Goal: Information Seeking & Learning: Learn about a topic

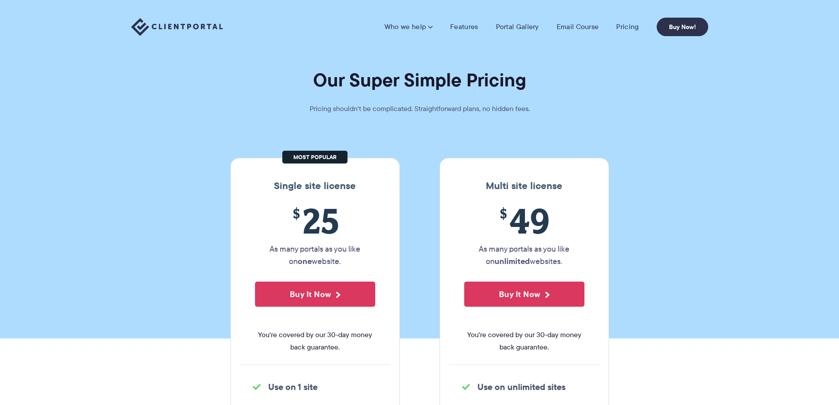
click at [200, 30] on img at bounding box center [177, 27] width 92 height 18
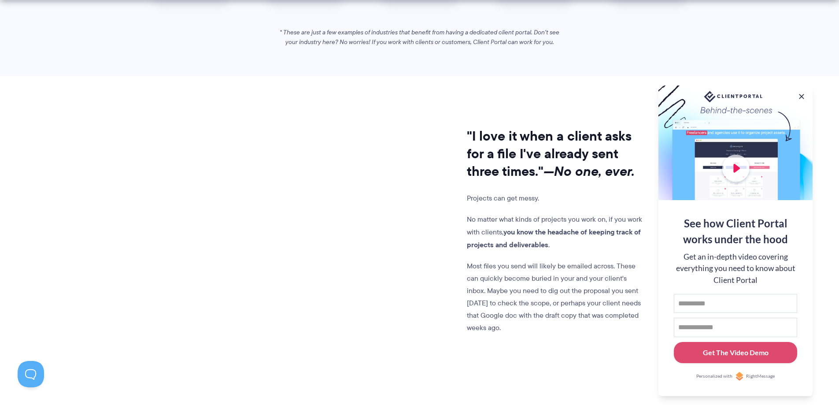
scroll to position [661, 0]
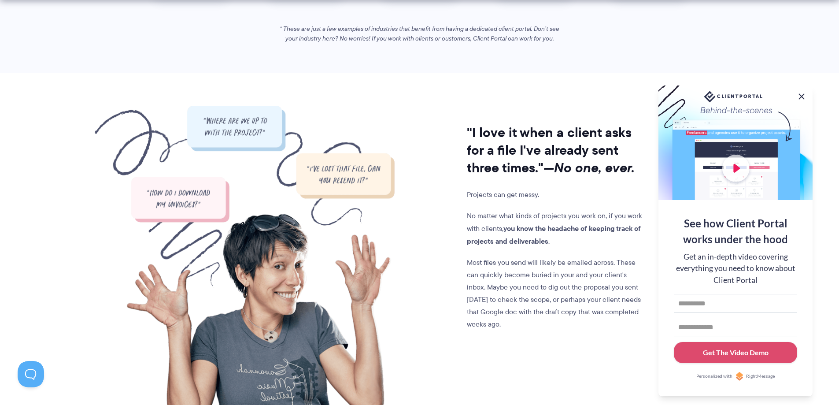
click at [800, 94] on button at bounding box center [802, 96] width 11 height 11
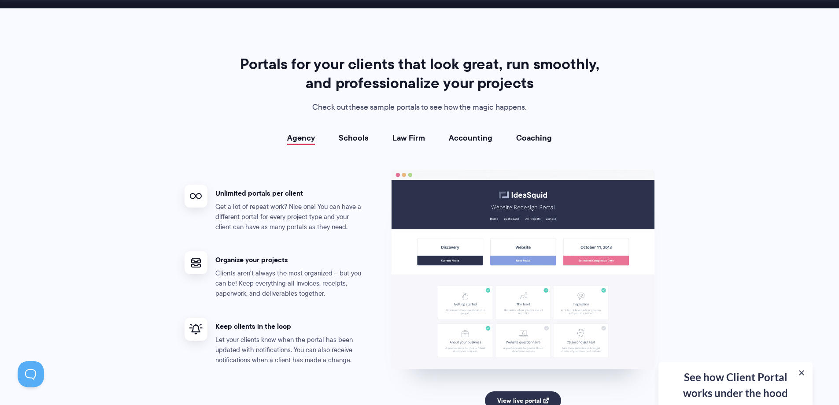
scroll to position [1542, 0]
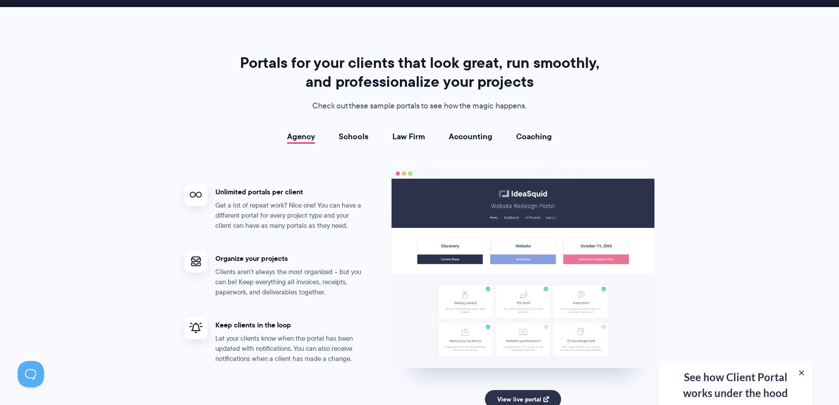
click at [403, 136] on link "Law Firm" at bounding box center [409, 136] width 33 height 9
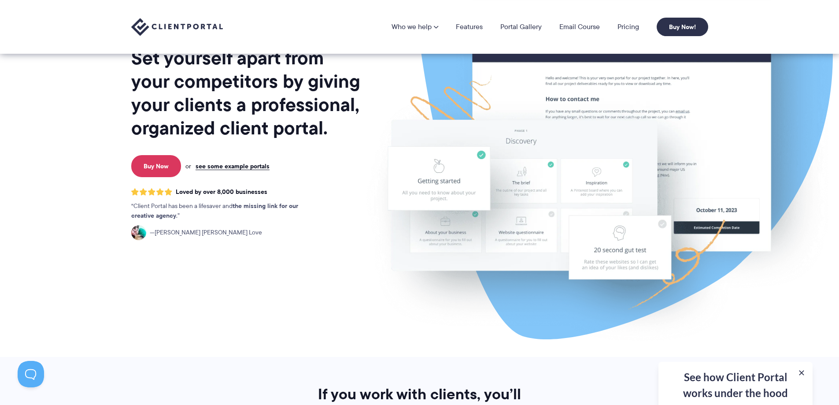
scroll to position [0, 0]
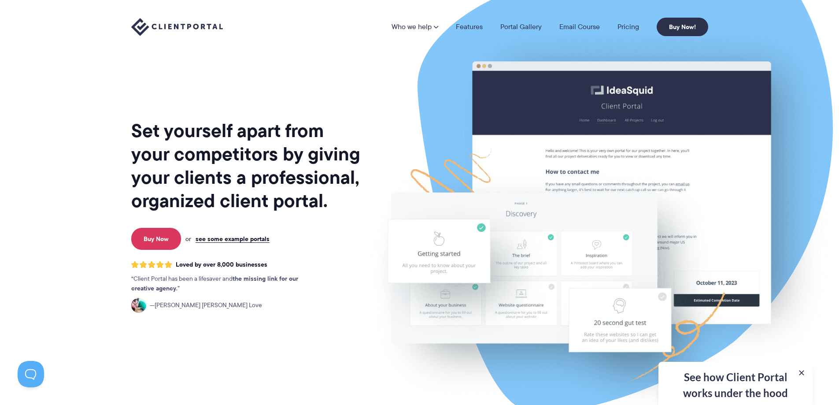
click at [483, 33] on nav "Who we help Who we help View pricing Agencies See how Client Portal can help gi…" at bounding box center [550, 27] width 317 height 19
click at [480, 26] on link "Features" at bounding box center [469, 26] width 27 height 7
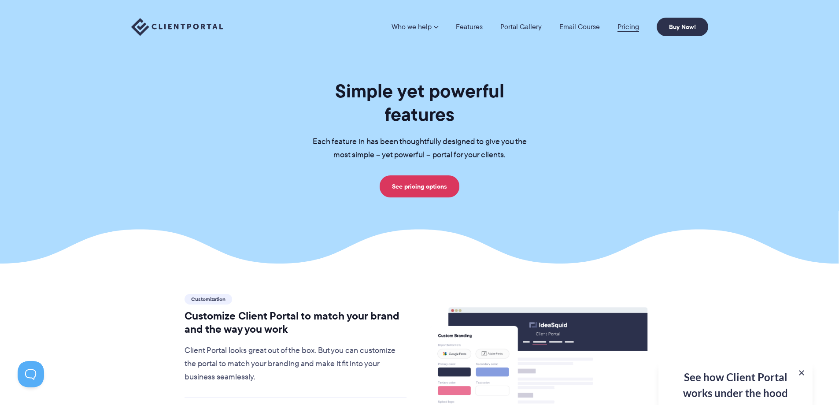
click at [631, 28] on link "Pricing" at bounding box center [629, 26] width 22 height 7
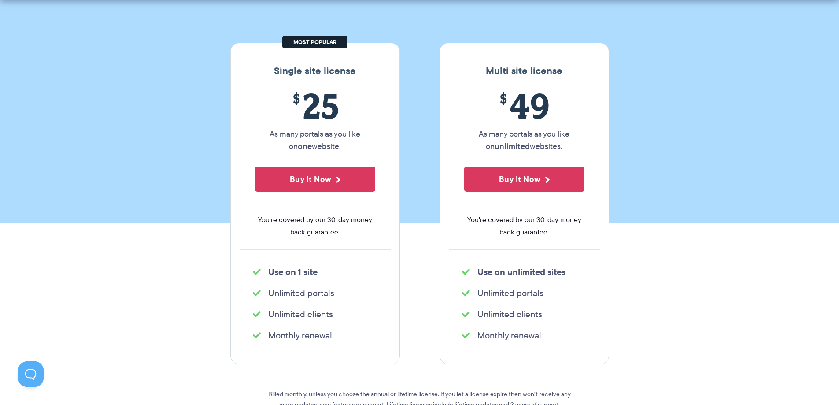
scroll to position [132, 0]
